Goal: Information Seeking & Learning: Understand process/instructions

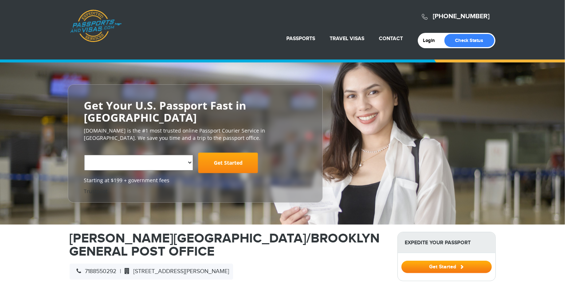
select select "**********"
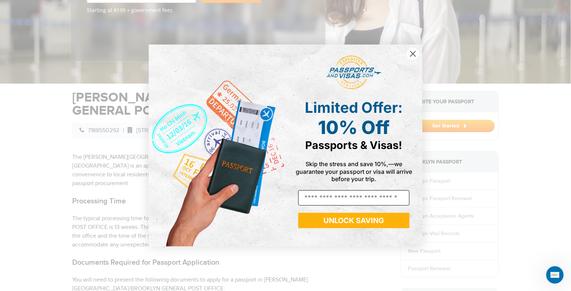
click at [351, 194] on input "Email" at bounding box center [353, 197] width 111 height 15
type input "**********"
click at [351, 217] on button "UNLOCK SAVING" at bounding box center [353, 220] width 111 height 15
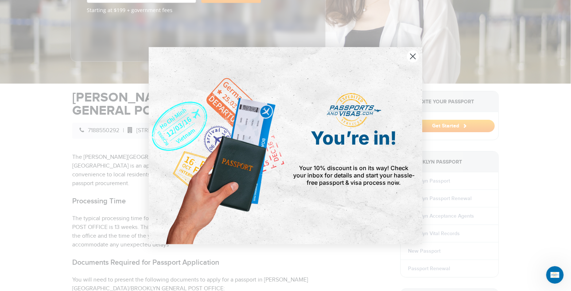
click at [412, 58] on circle "Close dialog" at bounding box center [413, 56] width 12 height 12
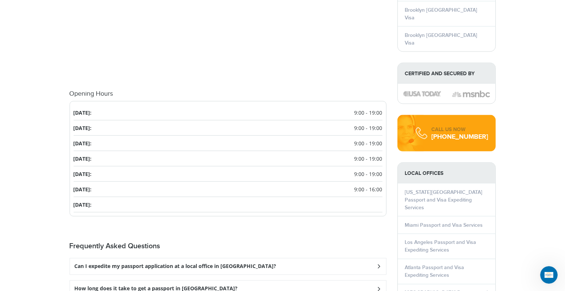
scroll to position [1020, 0]
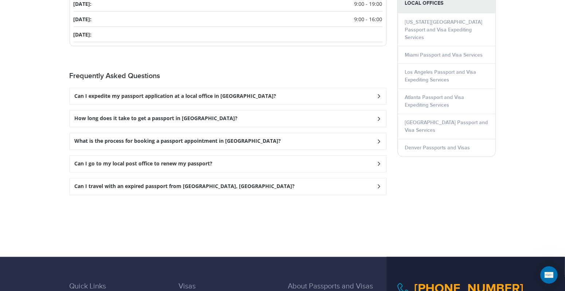
click at [180, 161] on h3 "Can I go to my local post office to renew my passport?" at bounding box center [144, 164] width 138 height 6
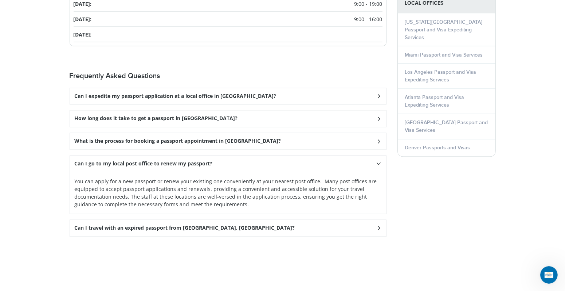
click at [193, 225] on h3 "Can I travel with an expired passport from Brooklyn, NY?" at bounding box center [185, 228] width 221 height 6
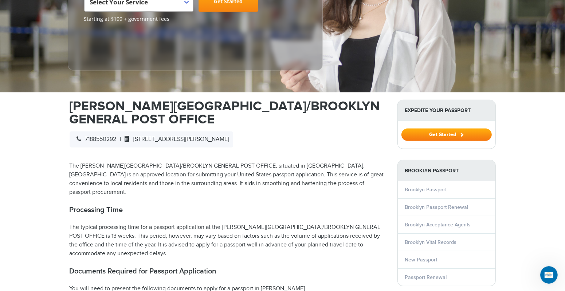
scroll to position [170, 0]
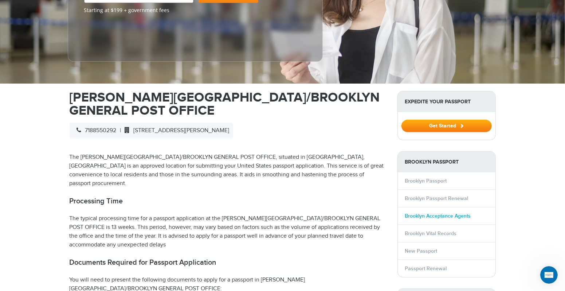
click at [422, 213] on link "Brooklyn Acceptance Agents" at bounding box center [438, 216] width 66 height 6
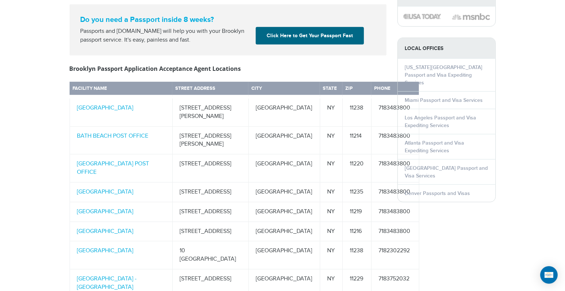
scroll to position [510, 0]
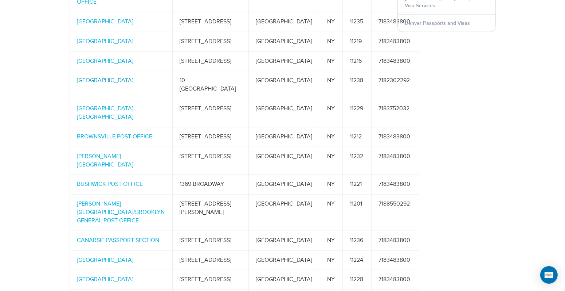
click at [134, 77] on link "[GEOGRAPHIC_DATA]" at bounding box center [105, 80] width 57 height 7
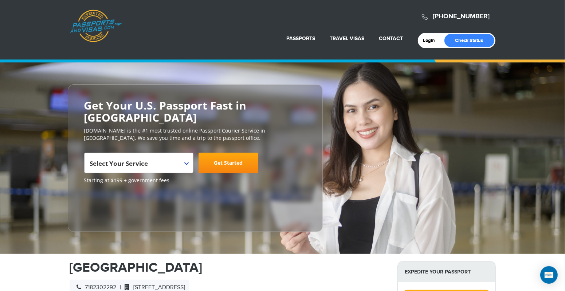
click at [170, 155] on span "Select Your Service" at bounding box center [138, 165] width 96 height 20
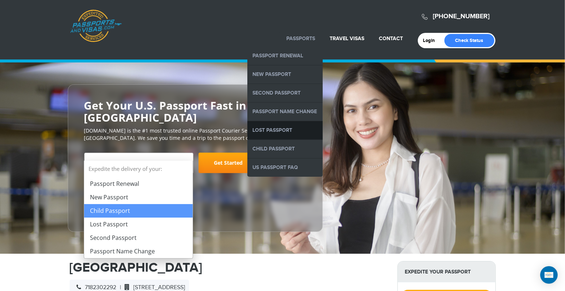
click at [278, 132] on link "Lost Passport" at bounding box center [285, 130] width 75 height 18
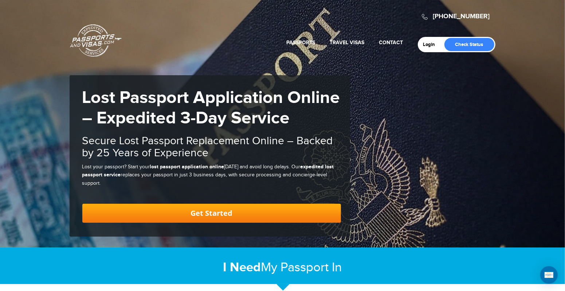
click at [206, 212] on link "Get Started" at bounding box center [211, 212] width 259 height 19
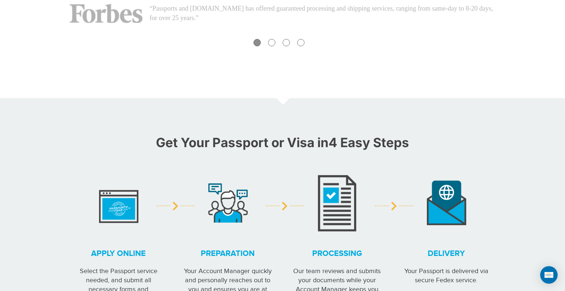
scroll to position [22, 0]
